Goal: Task Accomplishment & Management: Use online tool/utility

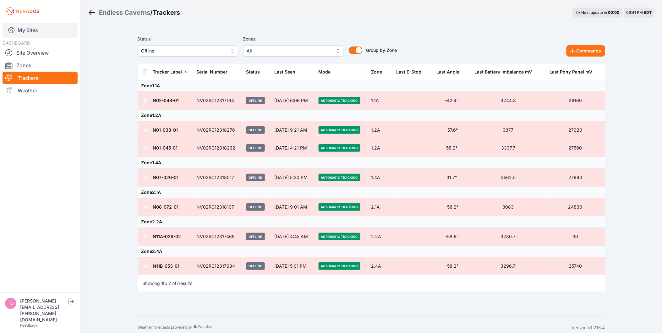
click at [32, 29] on link "My Sites" at bounding box center [40, 30] width 75 height 15
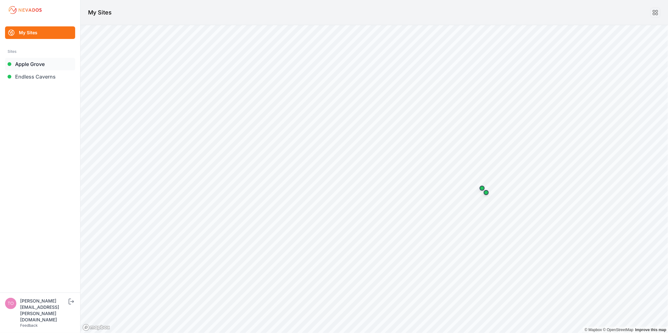
click at [33, 69] on link "Apple Grove" at bounding box center [40, 64] width 70 height 13
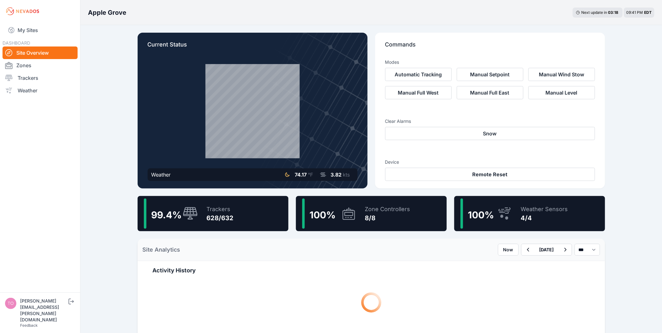
click at [237, 206] on div "99.4 % Trackers 628/632" at bounding box center [213, 213] width 151 height 35
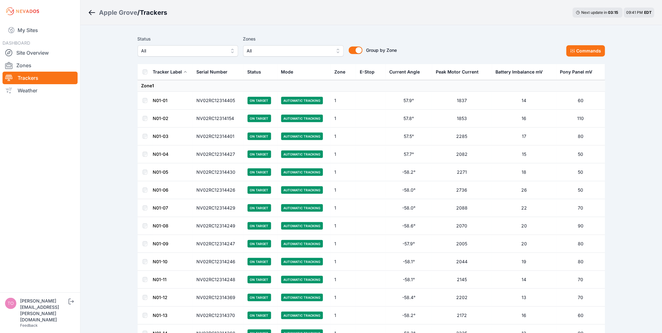
click at [196, 64] on th "Serial Number" at bounding box center [218, 72] width 51 height 16
click at [195, 55] on button "All" at bounding box center [188, 50] width 101 height 11
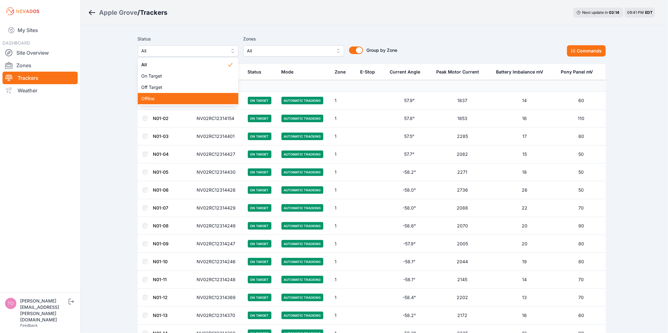
click at [181, 102] on div "Offline" at bounding box center [188, 98] width 101 height 11
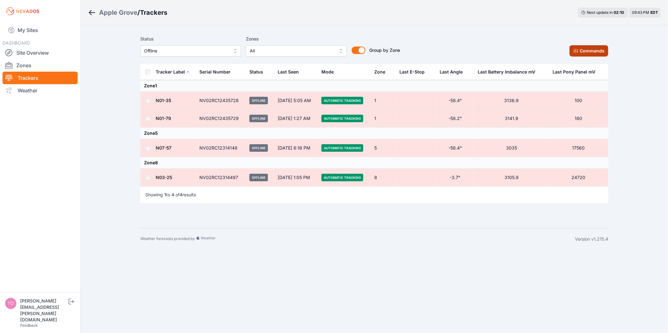
click at [578, 52] on icon at bounding box center [575, 50] width 5 height 5
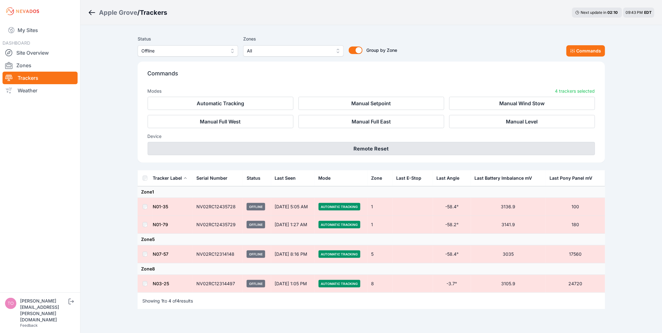
click at [365, 147] on button "Remote Reset" at bounding box center [372, 148] width 448 height 13
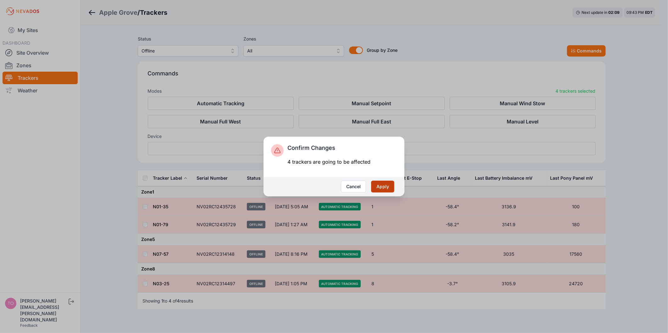
click at [387, 185] on button "Apply" at bounding box center [382, 187] width 23 height 12
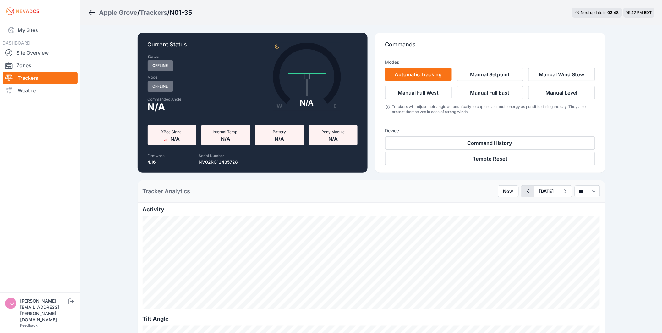
click at [524, 192] on icon "button" at bounding box center [528, 192] width 8 height 8
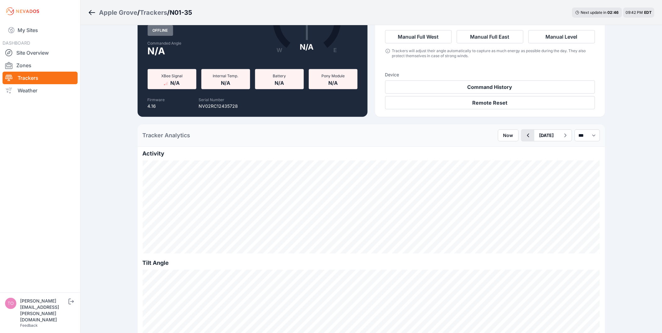
scroll to position [35, 0]
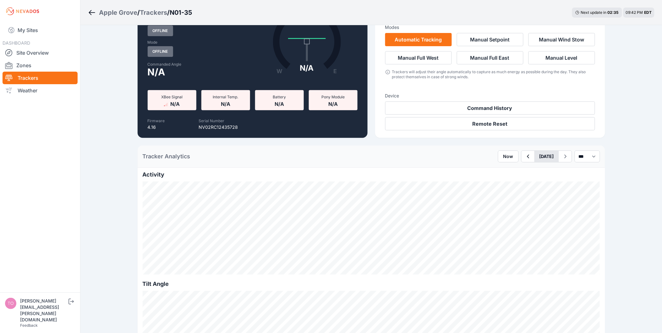
click at [535, 157] on button "August 10" at bounding box center [547, 156] width 25 height 11
click at [522, 157] on button "button" at bounding box center [528, 156] width 13 height 11
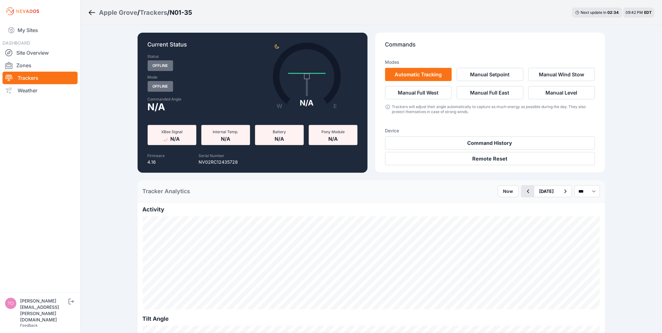
scroll to position [70, 0]
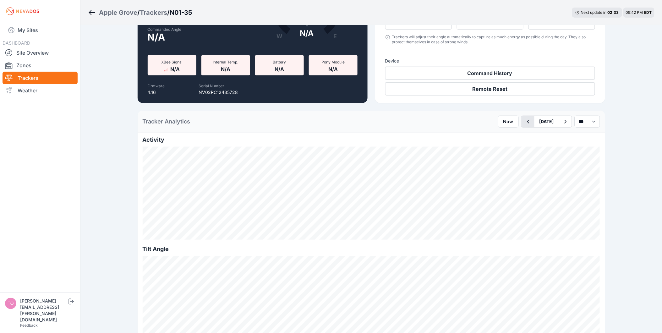
click at [522, 127] on button "button" at bounding box center [528, 121] width 13 height 11
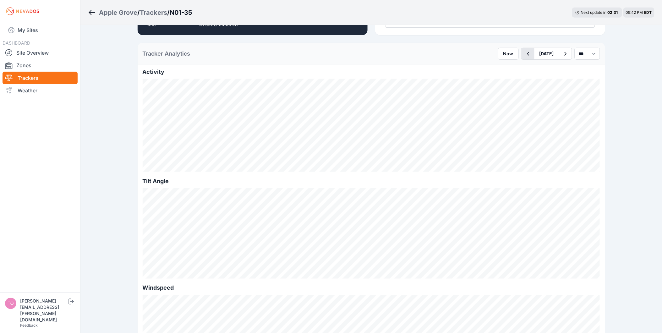
scroll to position [140, 0]
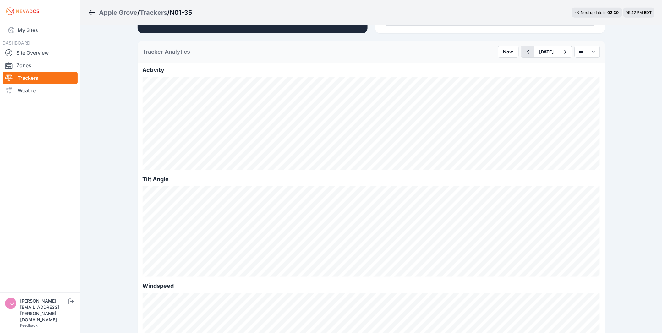
click at [524, 55] on icon "button" at bounding box center [528, 52] width 8 height 8
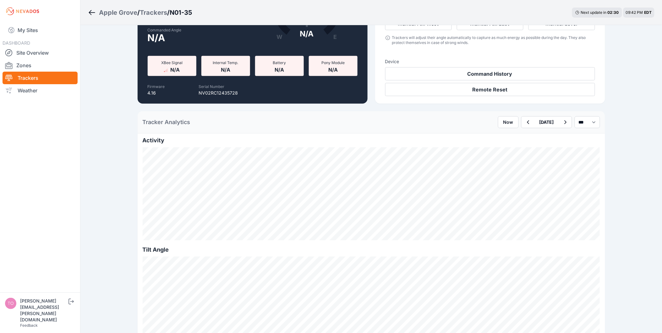
scroll to position [174, 0]
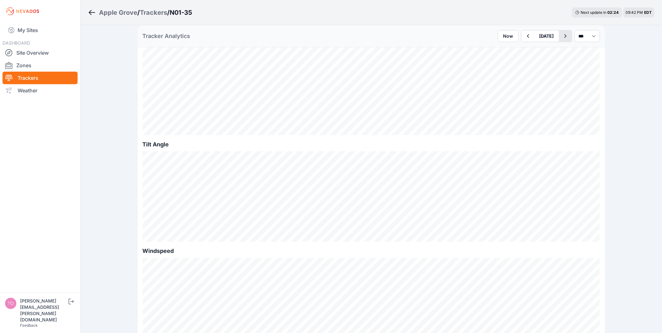
click at [564, 37] on icon "button" at bounding box center [565, 36] width 2 height 4
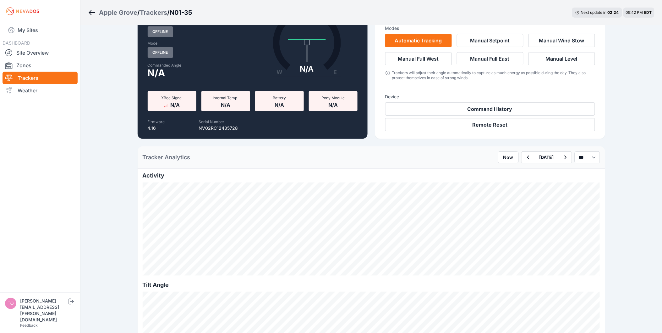
scroll to position [105, 0]
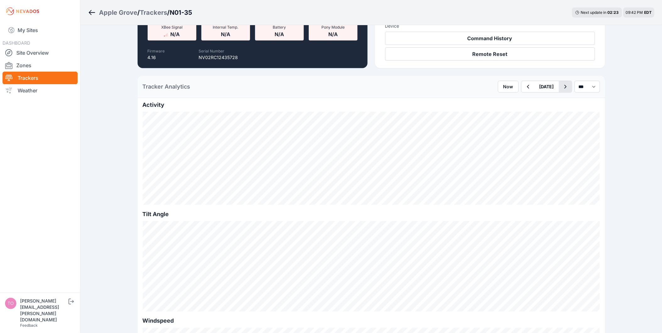
click at [562, 85] on icon "button" at bounding box center [566, 87] width 8 height 8
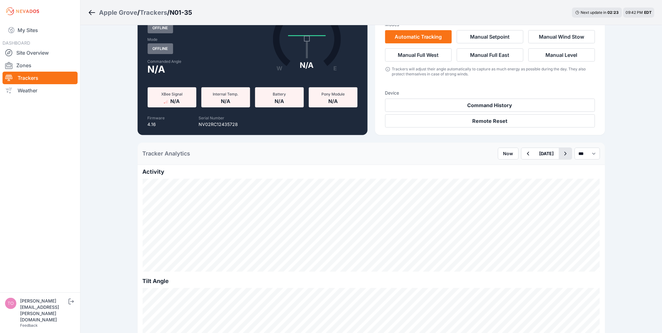
scroll to position [140, 0]
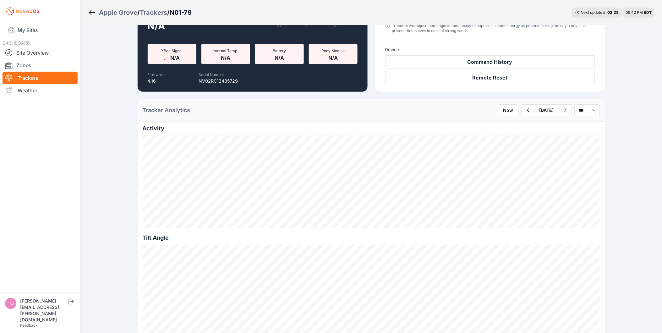
scroll to position [105, 0]
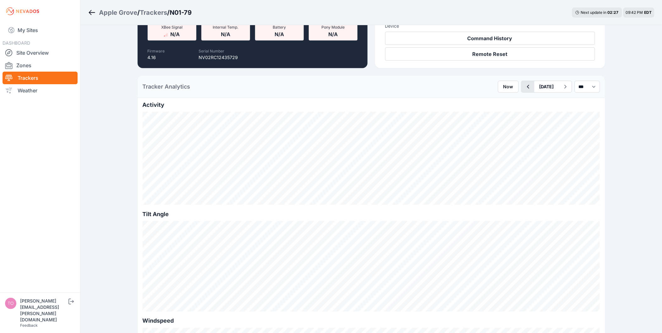
click at [524, 89] on icon "button" at bounding box center [528, 87] width 8 height 8
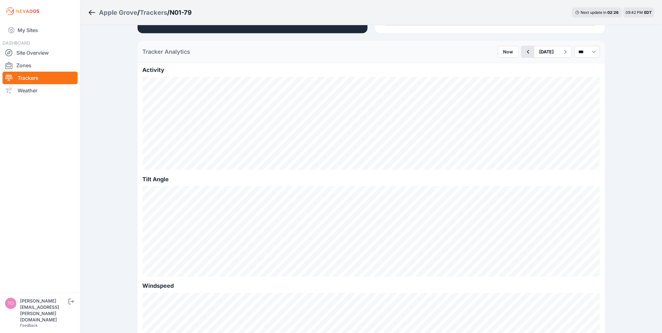
scroll to position [105, 0]
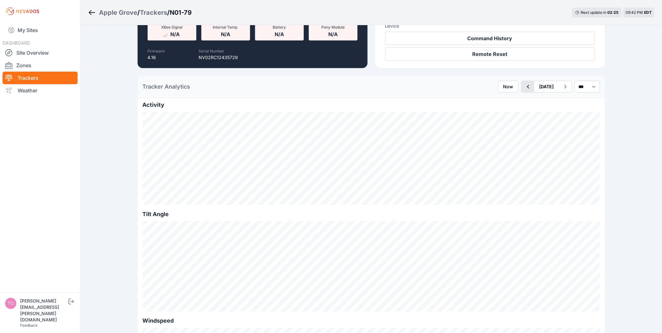
click at [524, 89] on icon "button" at bounding box center [528, 87] width 8 height 8
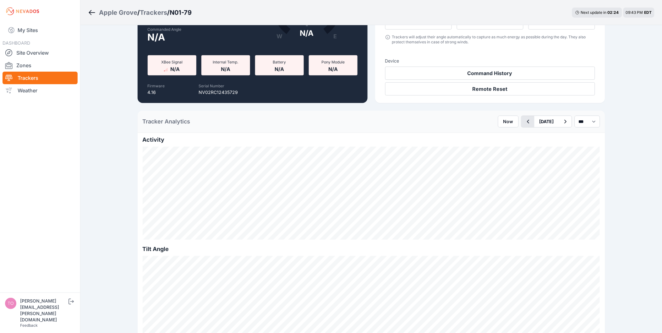
scroll to position [105, 0]
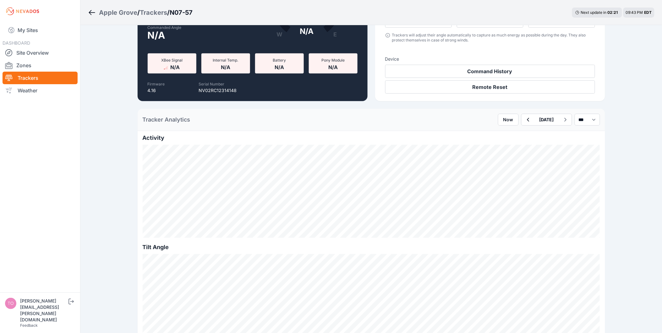
scroll to position [140, 0]
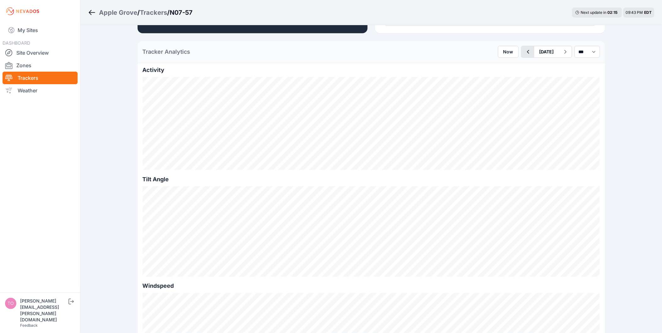
click at [522, 56] on button "button" at bounding box center [528, 51] width 13 height 11
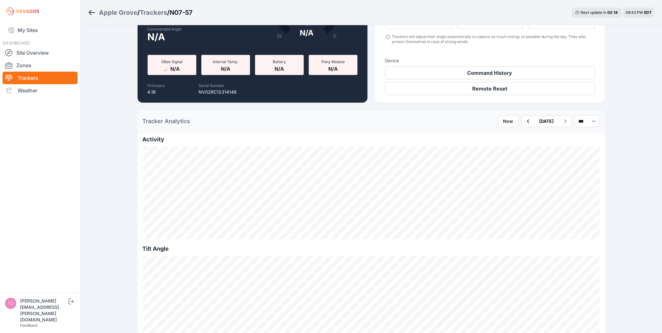
scroll to position [209, 0]
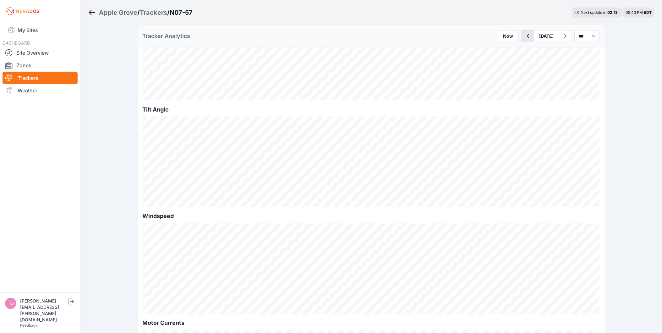
click at [524, 39] on icon "button" at bounding box center [528, 36] width 8 height 8
click at [524, 34] on icon "button" at bounding box center [528, 36] width 8 height 8
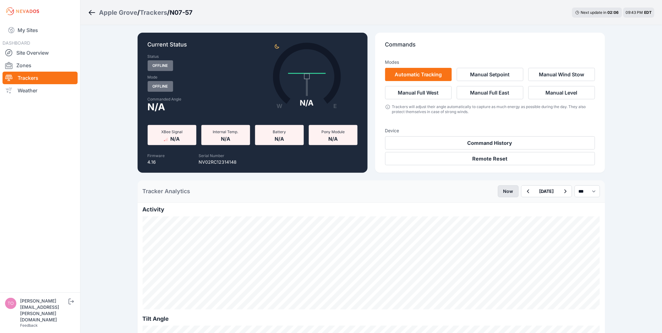
click at [498, 191] on button "Now" at bounding box center [508, 191] width 21 height 12
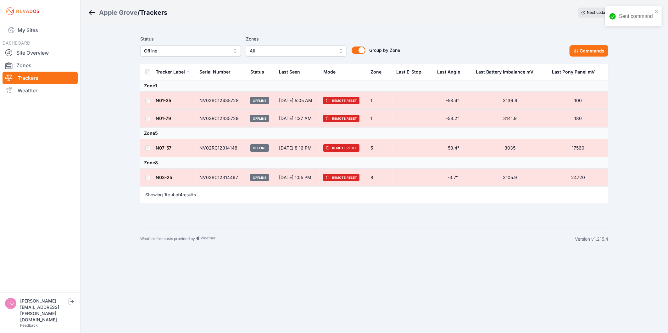
click at [198, 47] on span "Offline" at bounding box center [186, 51] width 84 height 8
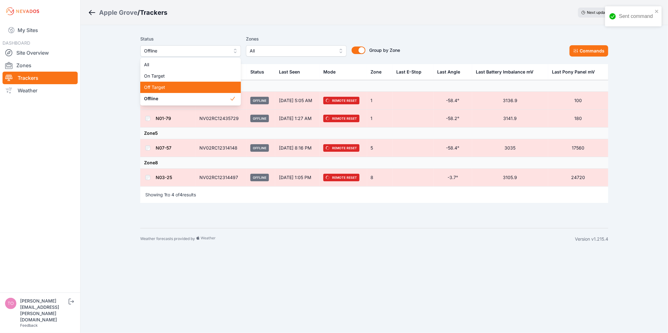
click at [189, 85] on span "Off Target" at bounding box center [186, 87] width 85 height 6
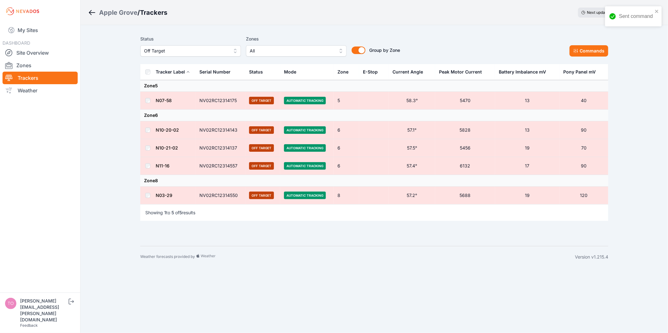
click at [151, 73] on th at bounding box center [147, 72] width 15 height 16
click at [591, 48] on button "Commands" at bounding box center [588, 50] width 39 height 11
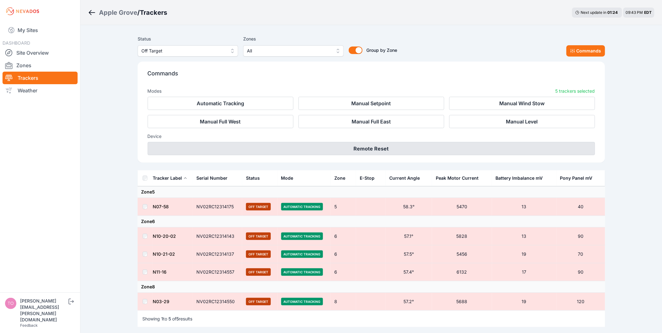
click at [374, 150] on button "Remote Reset" at bounding box center [372, 148] width 448 height 13
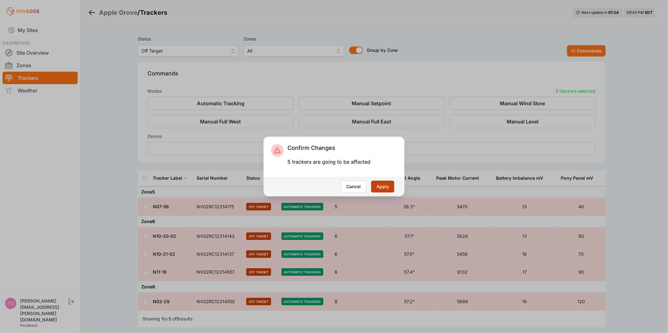
click at [382, 181] on button "Apply" at bounding box center [382, 187] width 23 height 12
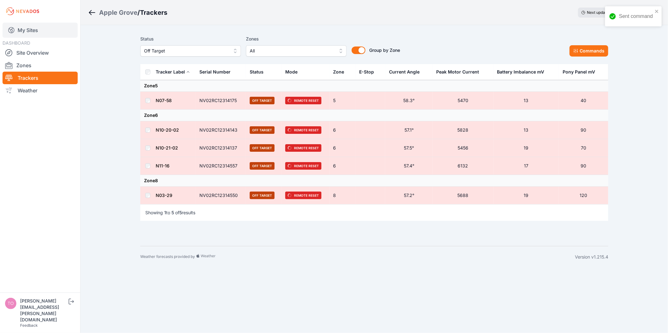
click at [47, 32] on link "My Sites" at bounding box center [40, 30] width 75 height 15
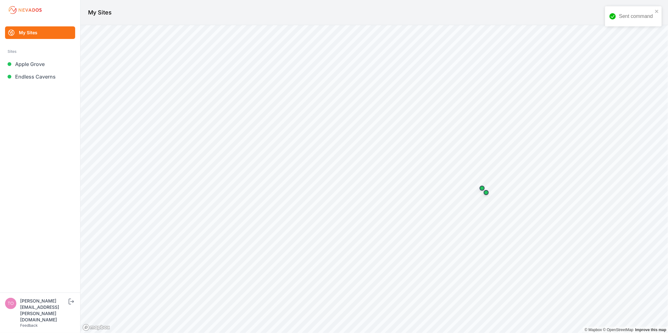
click at [60, 83] on ul "My Sites Sites Apple Grove Endless Caverns" at bounding box center [40, 159] width 65 height 266
click at [59, 80] on link "Endless Caverns" at bounding box center [40, 76] width 70 height 13
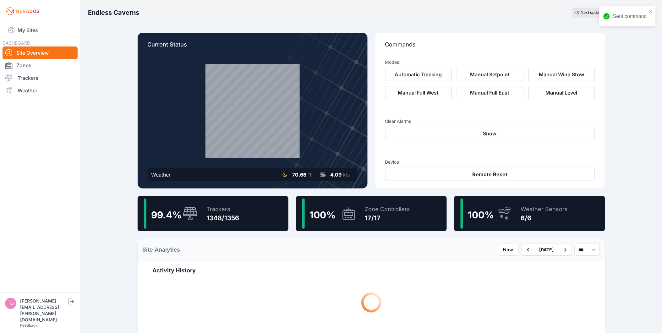
click at [207, 223] on div "Trackers 1348/1356" at bounding box center [220, 214] width 39 height 30
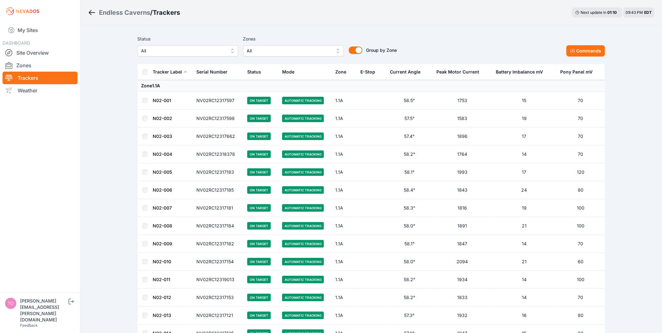
drag, startPoint x: 195, startPoint y: 48, endPoint x: 194, endPoint y: 52, distance: 4.2
click at [195, 48] on span "All" at bounding box center [183, 51] width 84 height 8
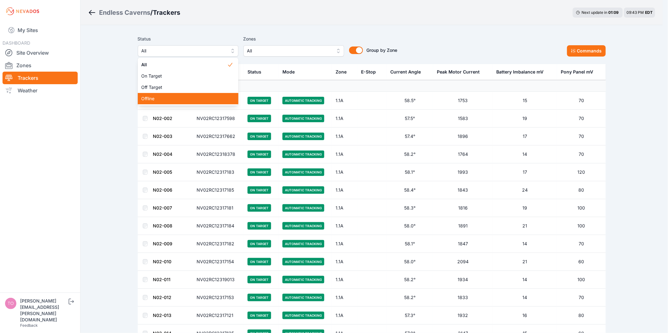
click at [183, 105] on div "All On Target Off Target Offline" at bounding box center [188, 82] width 101 height 48
click at [181, 99] on span "Offline" at bounding box center [183, 99] width 85 height 6
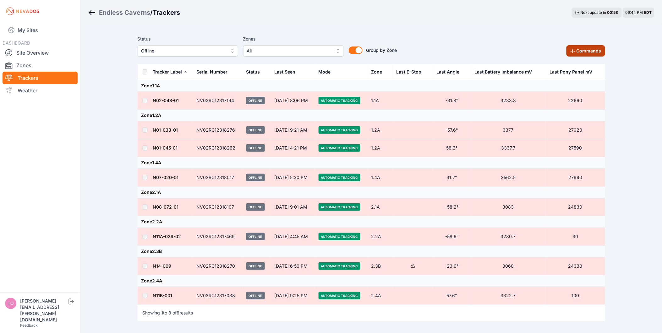
click at [581, 56] on button "Commands" at bounding box center [586, 50] width 39 height 11
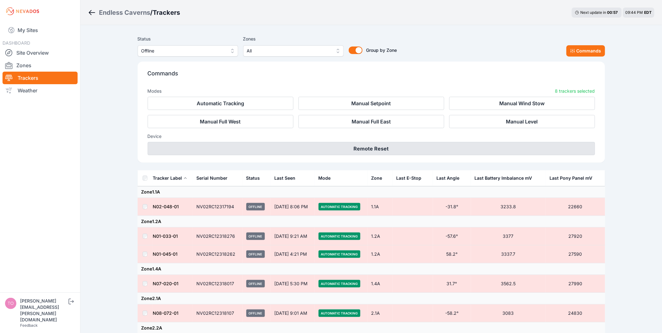
click at [373, 146] on button "Remote Reset" at bounding box center [372, 148] width 448 height 13
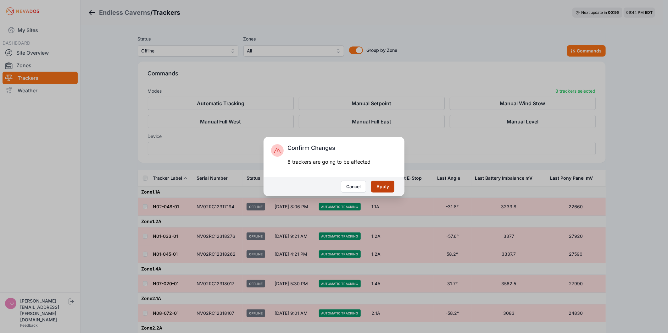
click at [392, 182] on button "Apply" at bounding box center [382, 187] width 23 height 12
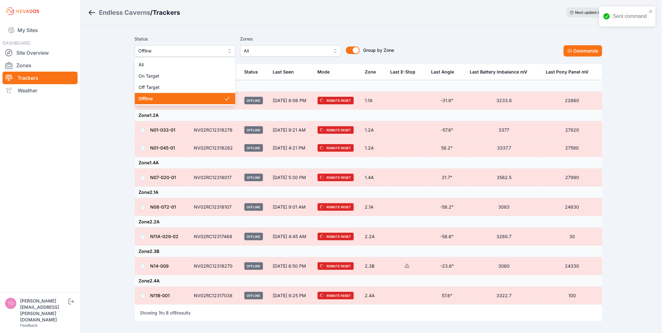
click at [199, 55] on button "Offline" at bounding box center [185, 50] width 101 height 11
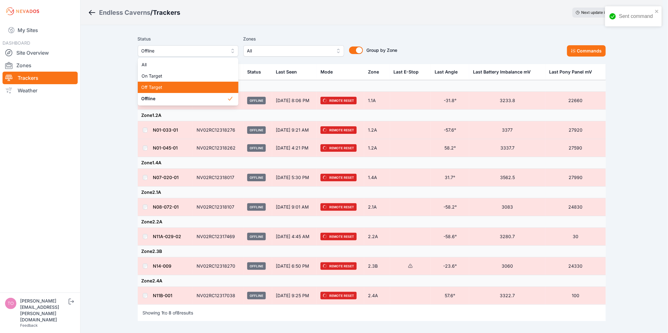
click at [189, 86] on span "Off Target" at bounding box center [183, 87] width 85 height 6
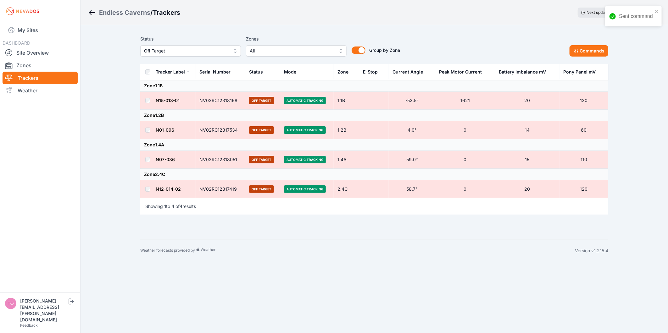
click at [594, 57] on div "Status Off Target Zones All Group by Zone Group by Zone Commands" at bounding box center [374, 48] width 468 height 31
click at [594, 55] on button "Commands" at bounding box center [588, 50] width 39 height 11
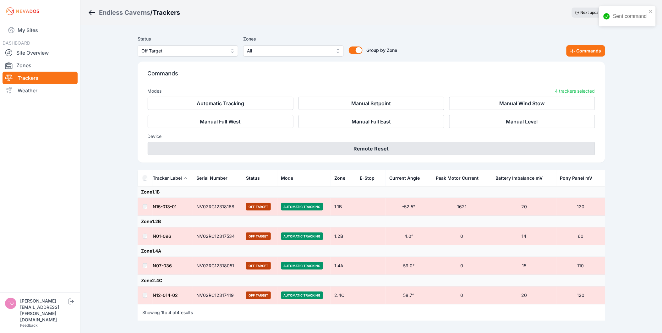
click at [321, 145] on button "Remote Reset" at bounding box center [372, 148] width 448 height 13
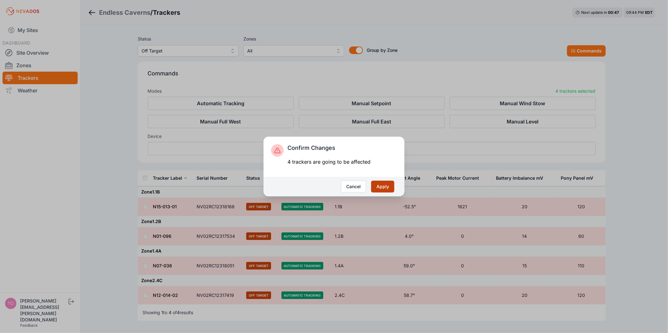
click at [379, 183] on button "Apply" at bounding box center [382, 187] width 23 height 12
